Goal: Task Accomplishment & Management: Manage account settings

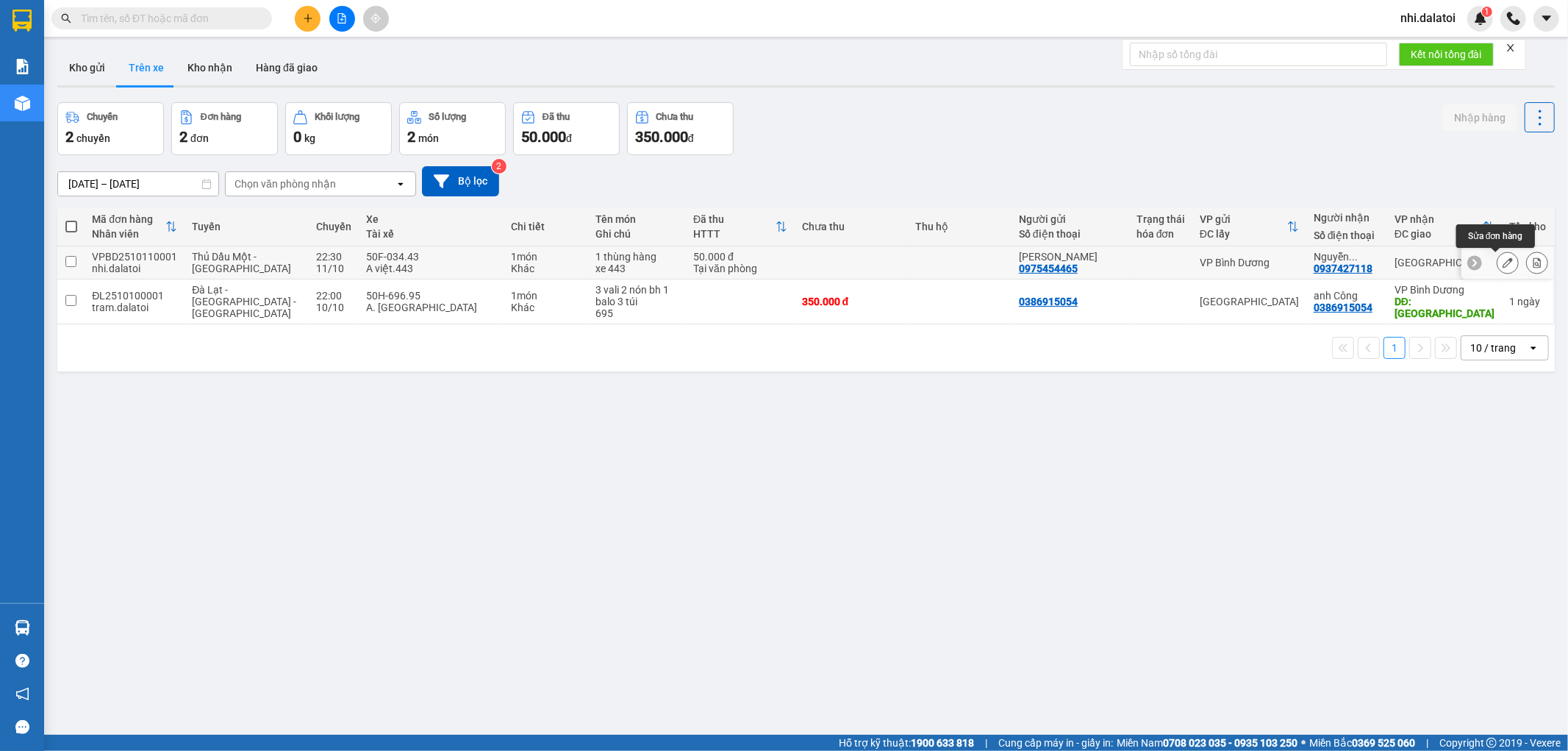
click at [1502, 261] on icon at bounding box center [1507, 262] width 10 height 10
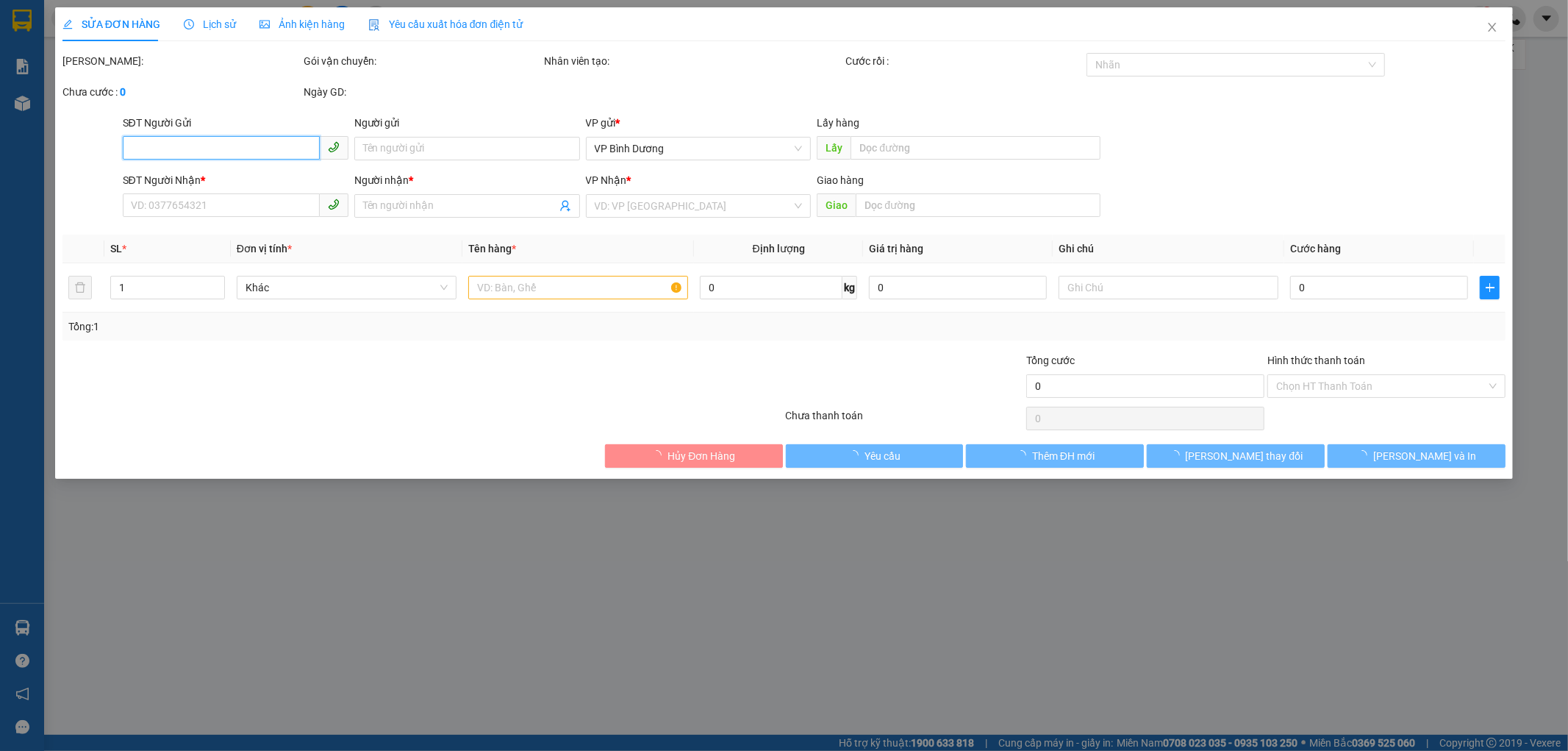
type input "0975454465"
type input "[PERSON_NAME]"
type input "0937427118"
type input "[PERSON_NAME]"
type input "50.000"
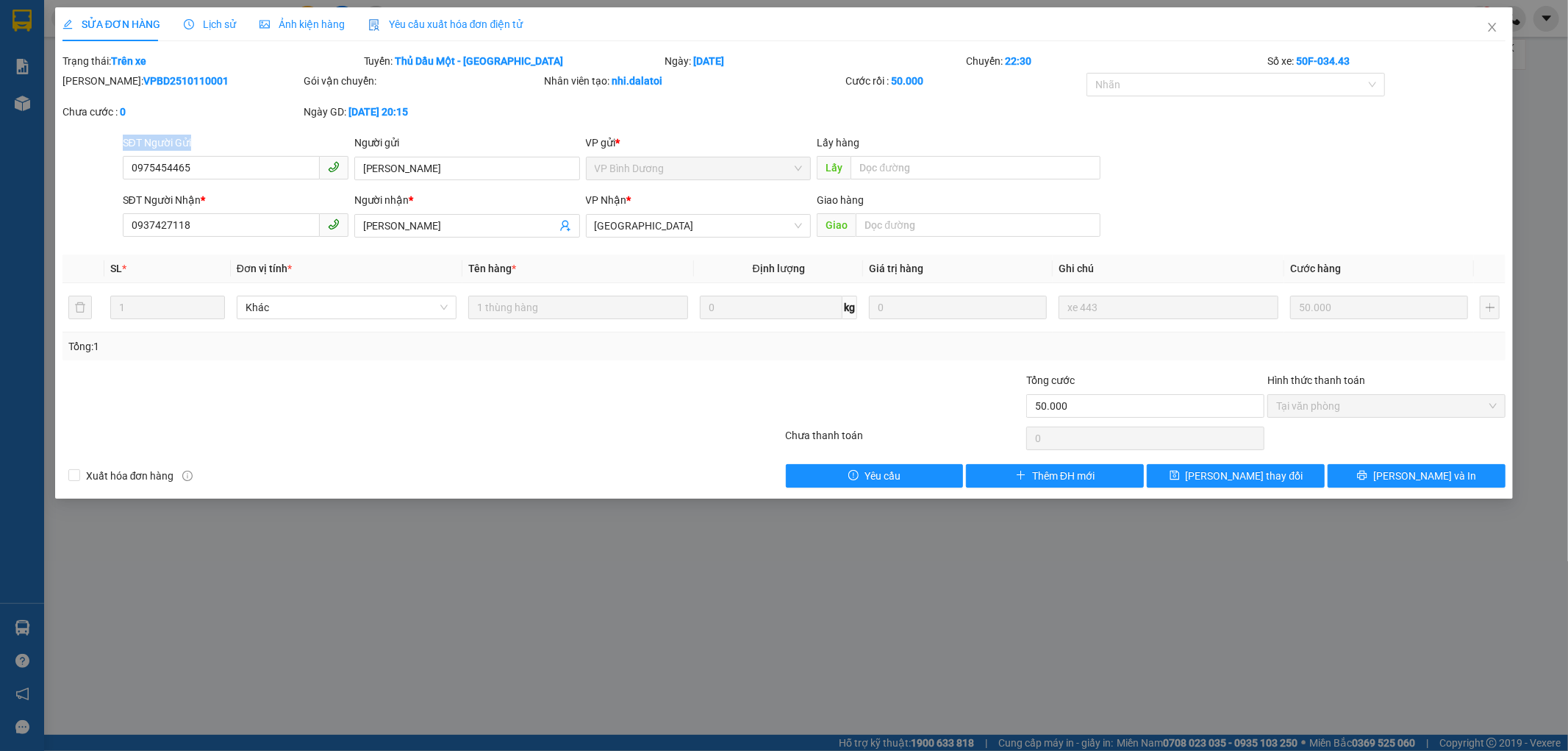
drag, startPoint x: 263, startPoint y: 150, endPoint x: 32, endPoint y: 141, distance: 231.2
click at [35, 144] on div "SỬA ĐƠN HÀNG Lịch sử Ảnh kiện hàng Yêu cầu xuất hóa đơn điện tử Total Paid Fee …" at bounding box center [784, 376] width 1568 height 751
drag, startPoint x: 262, startPoint y: 176, endPoint x: 169, endPoint y: 203, distance: 96.8
click at [0, 158] on div "SỬA ĐƠN HÀNG Lịch sử Ảnh kiện hàng Yêu cầu xuất hóa đơn điện tử Total Paid Fee …" at bounding box center [784, 376] width 1568 height 751
drag, startPoint x: 295, startPoint y: 155, endPoint x: 46, endPoint y: 154, distance: 249.0
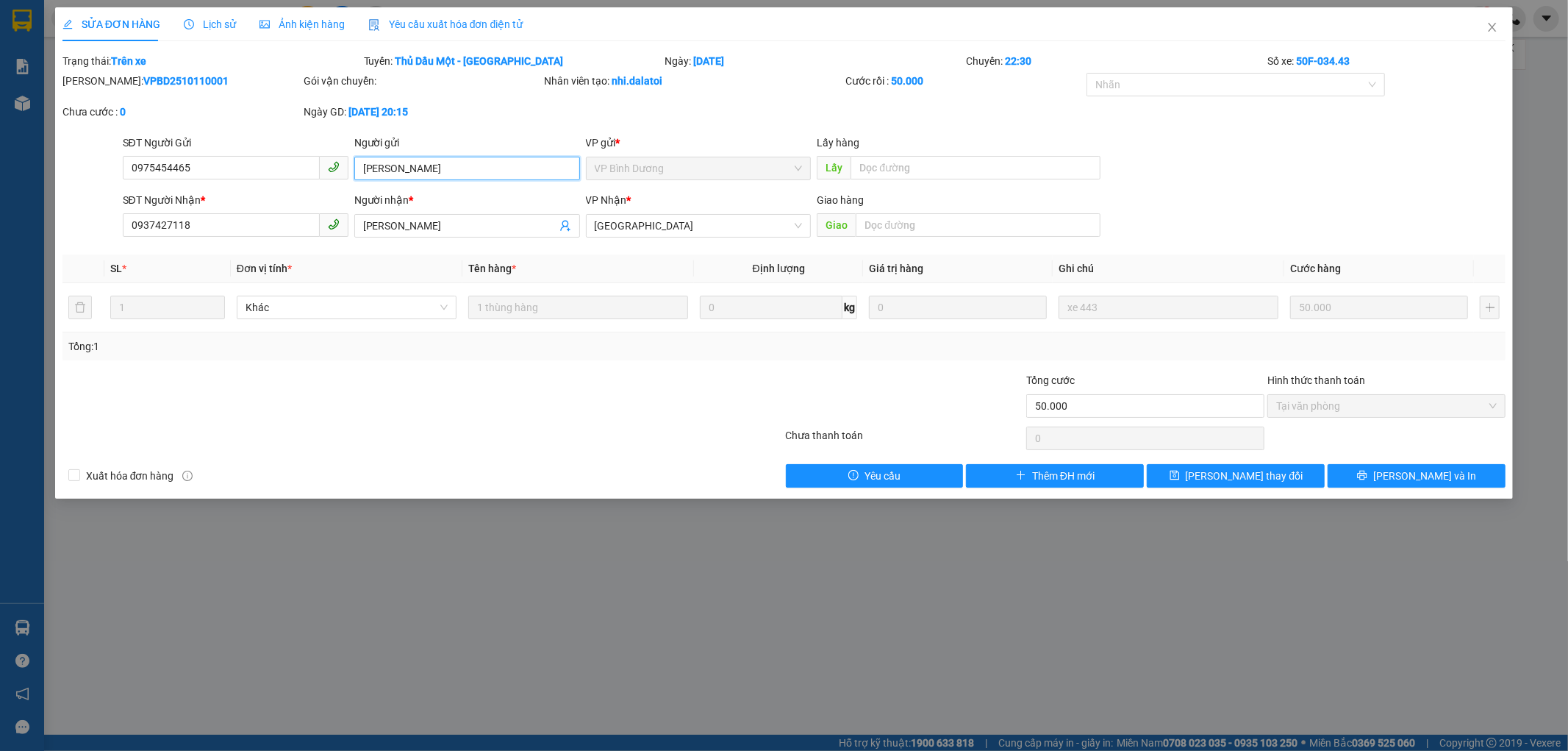
click at [63, 155] on div "SĐT Người Gửi 0975454465 0975454465 Người gửi [PERSON_NAME] VP gửi * VP Bình Dư…" at bounding box center [784, 160] width 1446 height 52
drag, startPoint x: 239, startPoint y: 226, endPoint x: 16, endPoint y: 144, distance: 237.6
click at [0, 170] on div "SỬA ĐƠN HÀNG Lịch sử Ảnh kiện hàng Yêu cầu xuất hóa đơn điện tử Total Paid Fee …" at bounding box center [784, 376] width 1568 height 751
drag, startPoint x: 474, startPoint y: 222, endPoint x: 128, endPoint y: 12, distance: 404.7
click at [148, 149] on form "SĐT Người Gửi 0975454465 Người gửi [PERSON_NAME] VP gửi * VP Bình Dương Lấy hàn…" at bounding box center [784, 189] width 1444 height 108
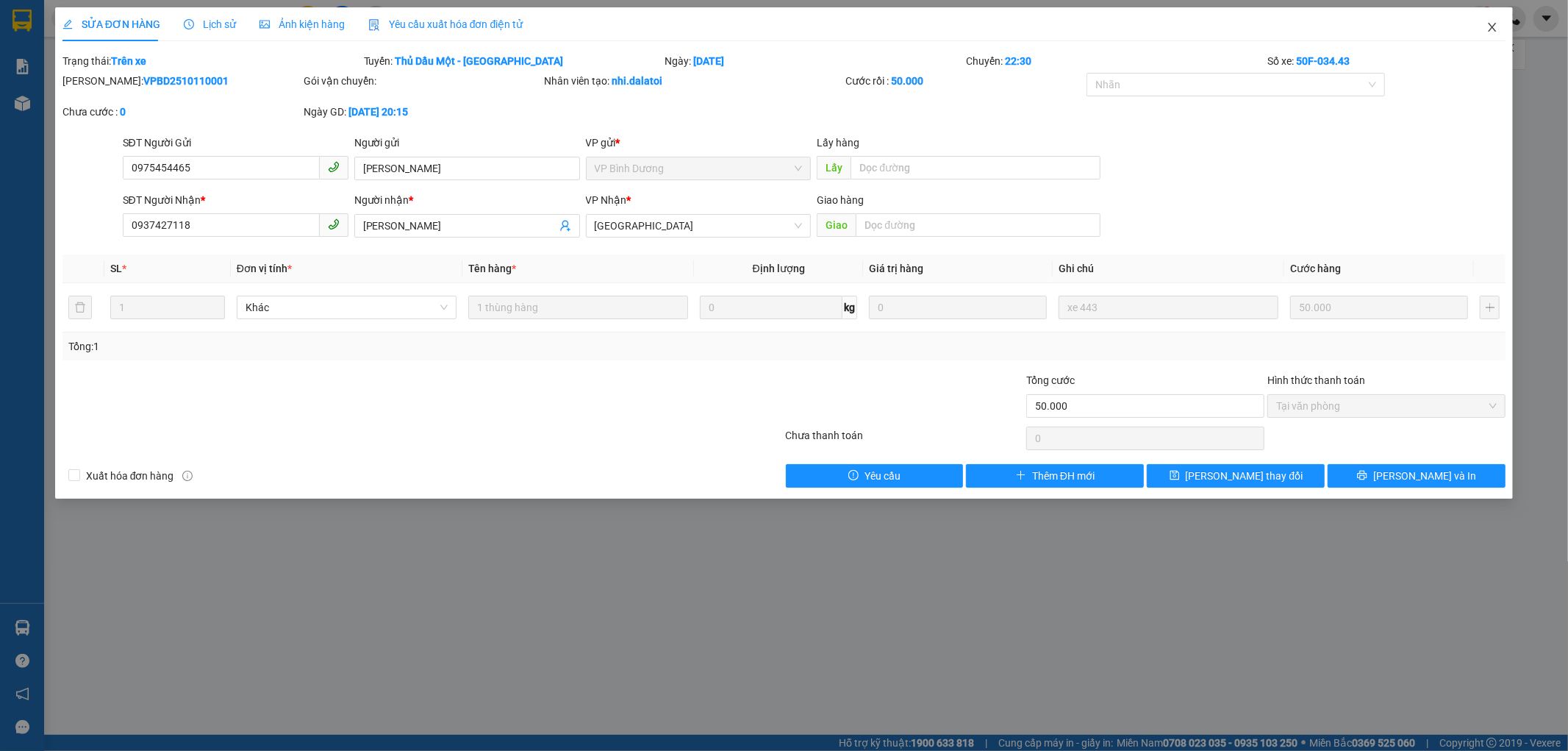
click at [1500, 18] on span "Close" at bounding box center [1491, 28] width 41 height 41
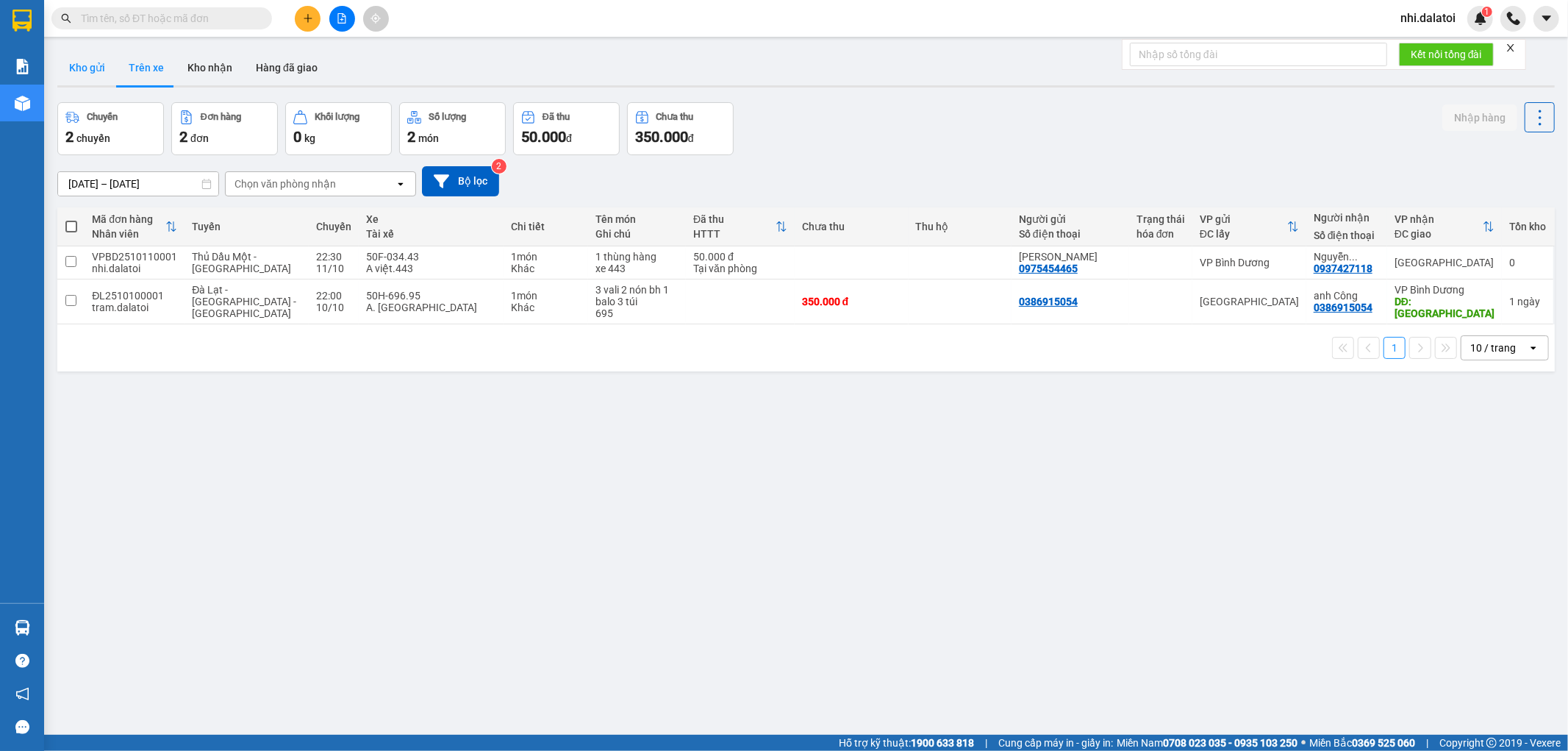
click at [101, 64] on button "Kho gửi" at bounding box center [87, 68] width 59 height 35
